Goal: Task Accomplishment & Management: Use online tool/utility

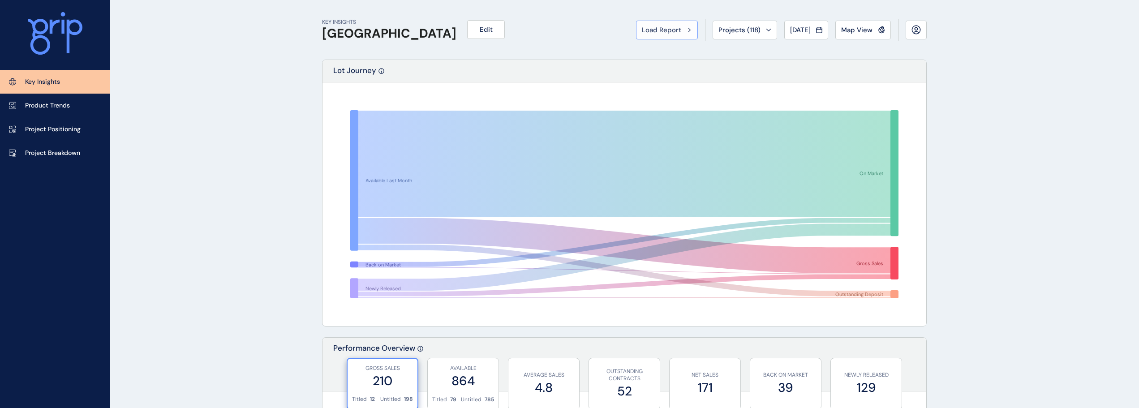
click at [652, 34] on span "Load Report" at bounding box center [661, 30] width 39 height 9
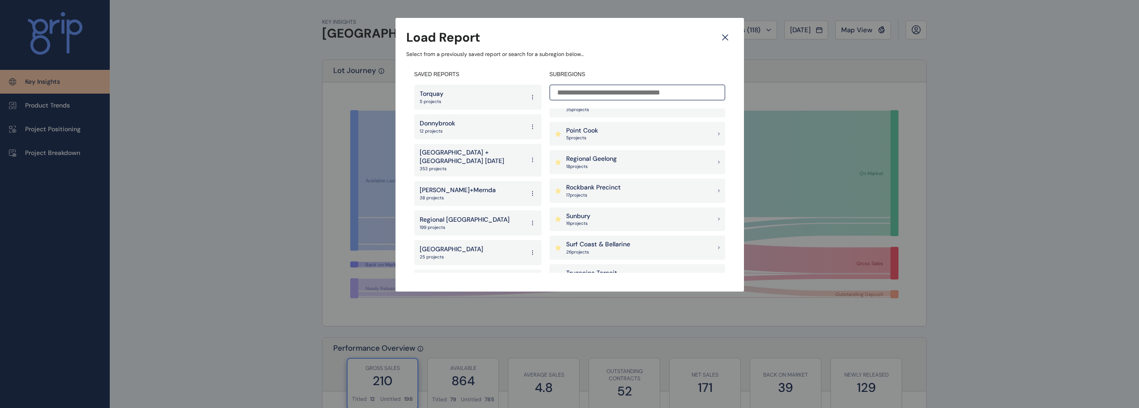
scroll to position [761, 0]
click at [593, 185] on p "Rockbank Precinct" at bounding box center [593, 181] width 55 height 9
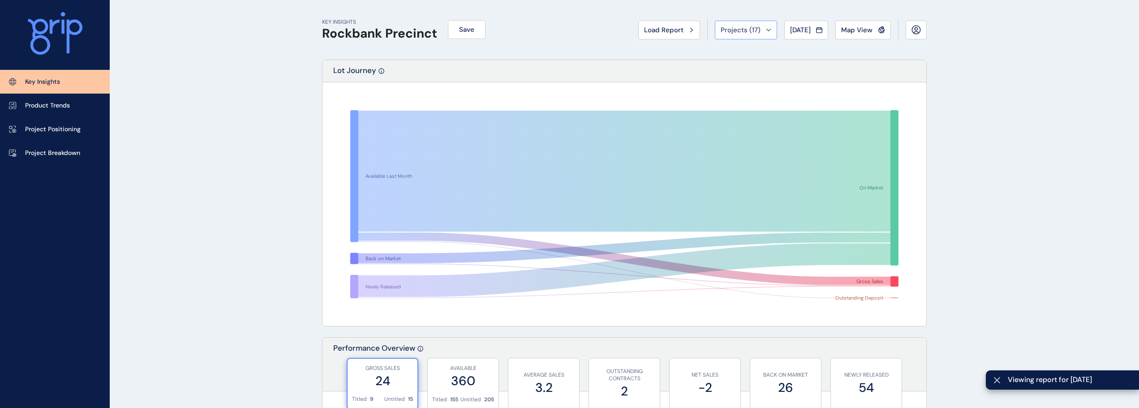
click at [743, 30] on span "Projects ( 17 )" at bounding box center [741, 30] width 40 height 9
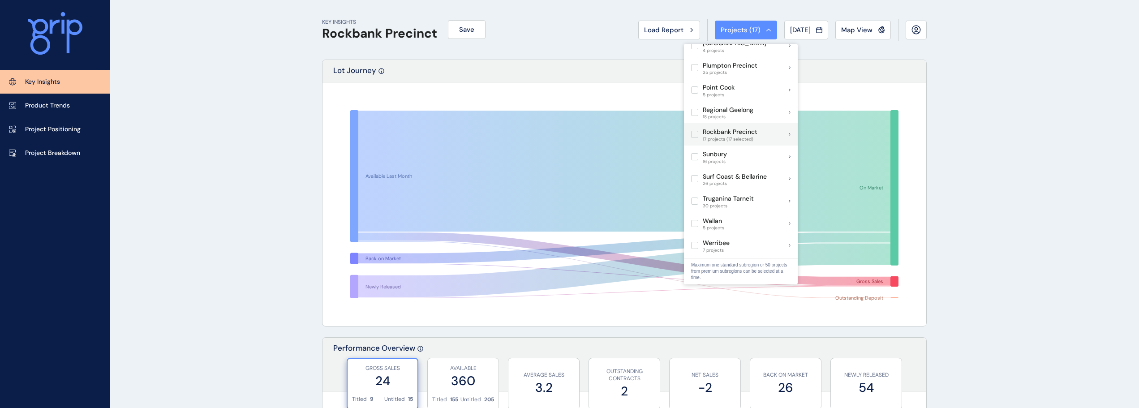
click at [691, 131] on label at bounding box center [694, 134] width 7 height 7
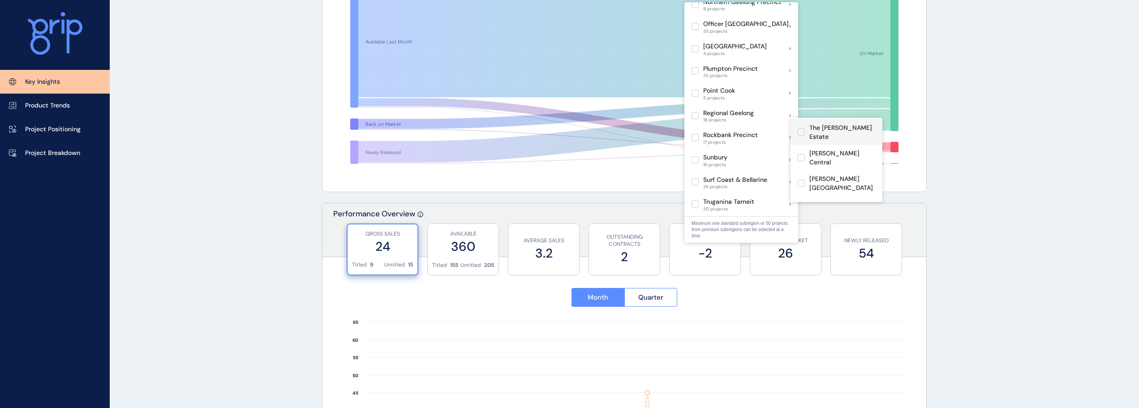
scroll to position [202, 0]
click at [803, 225] on label at bounding box center [801, 228] width 7 height 7
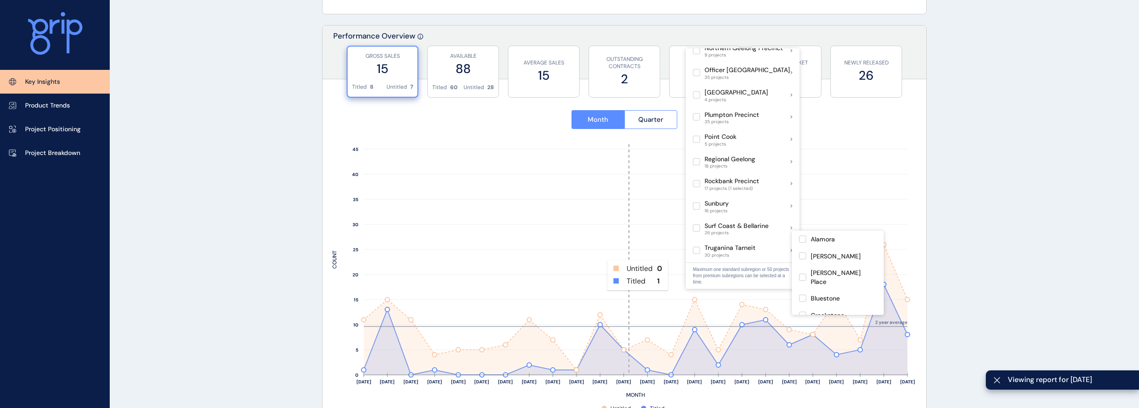
scroll to position [269, 0]
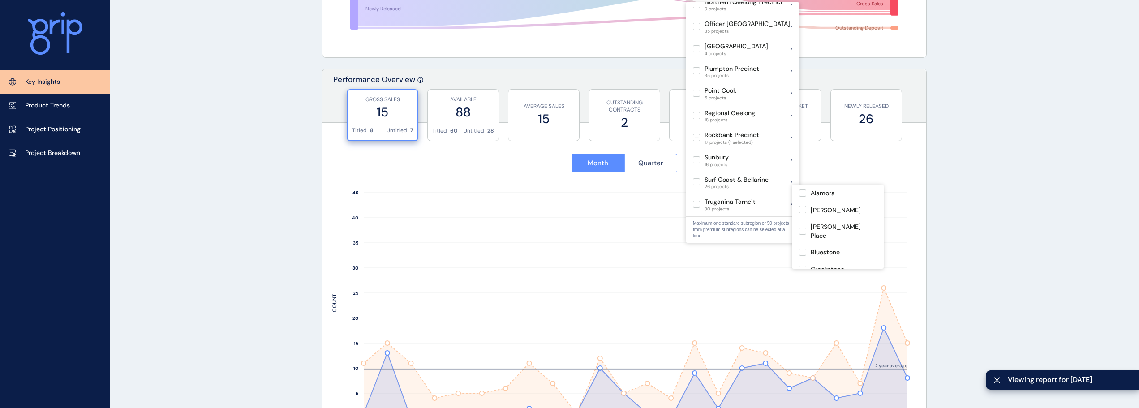
click at [645, 168] on button "Quarter" at bounding box center [650, 163] width 53 height 19
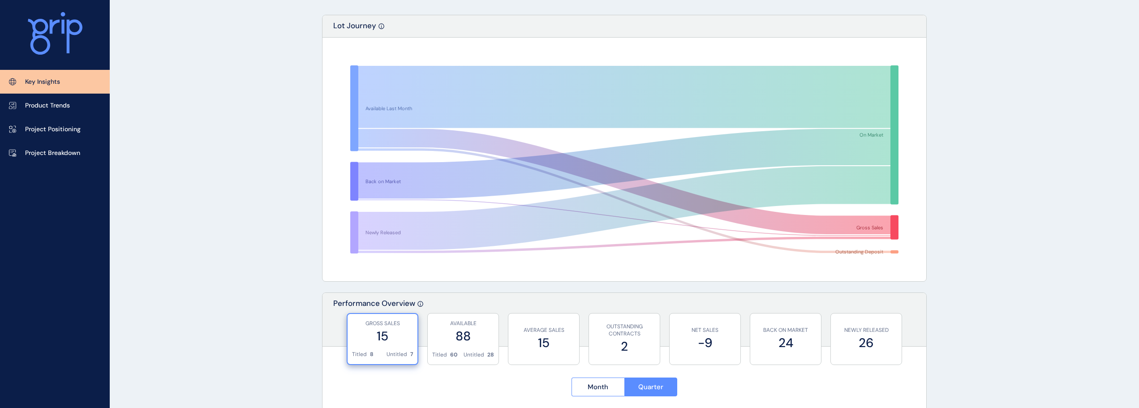
scroll to position [0, 0]
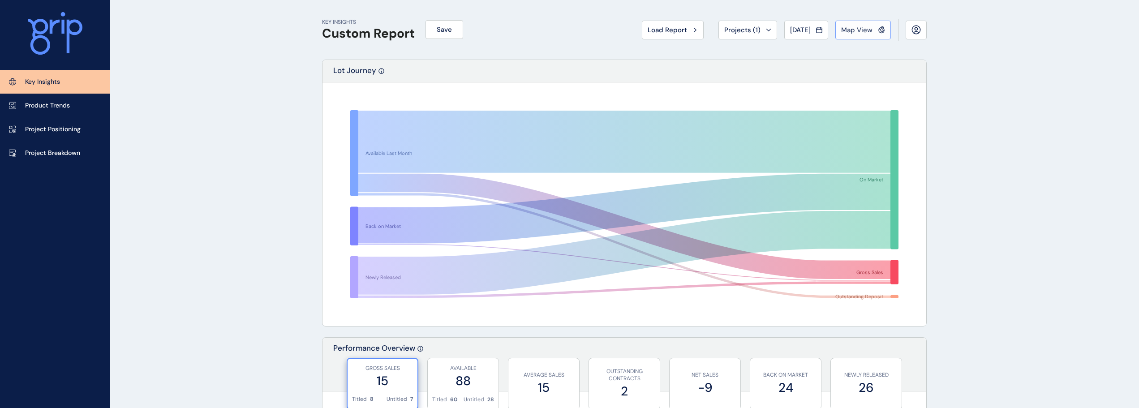
click at [861, 26] on span "Map View" at bounding box center [856, 30] width 31 height 9
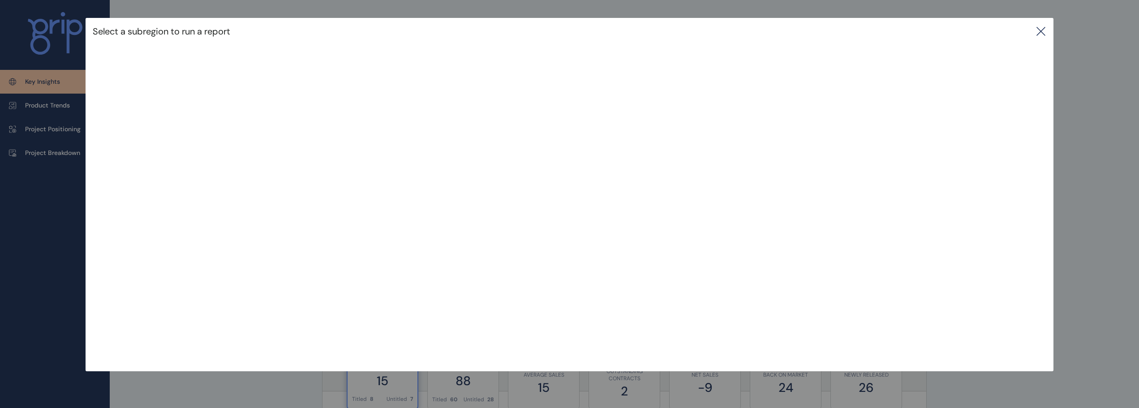
click at [1044, 32] on icon at bounding box center [1041, 31] width 8 height 8
